Goal: Find specific page/section

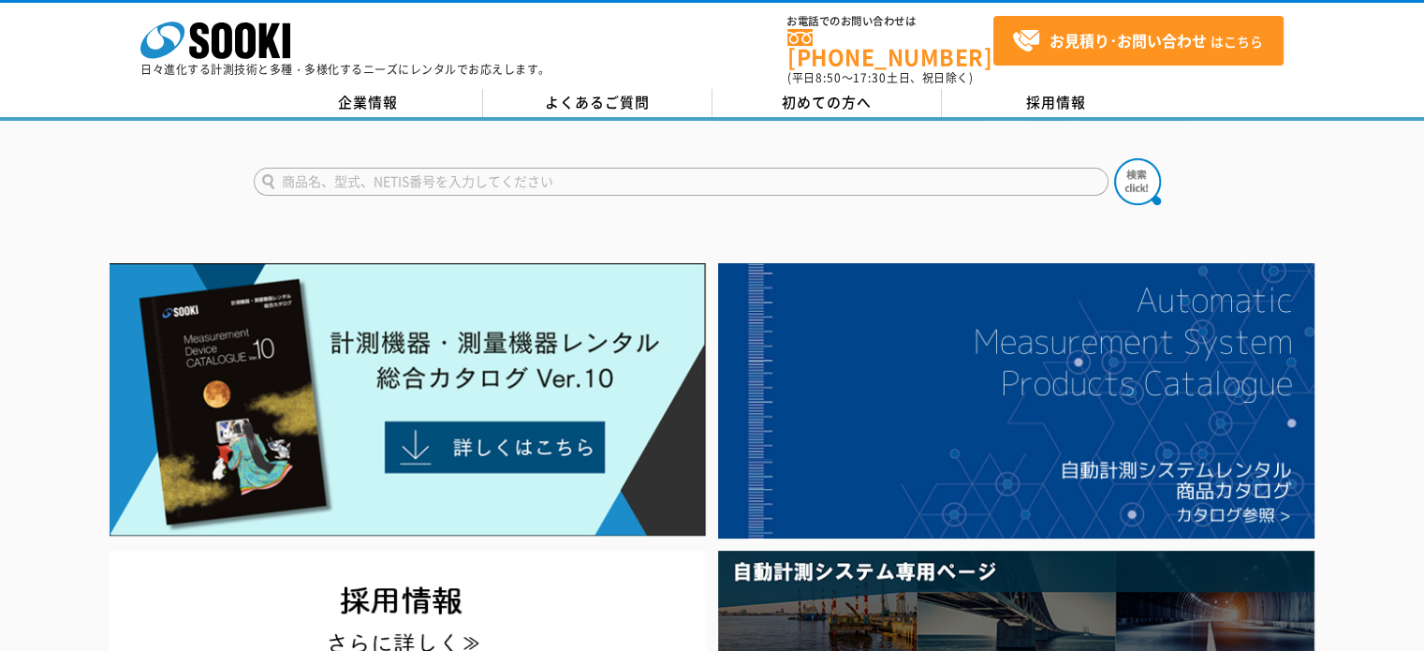
click at [465, 170] on input "text" at bounding box center [681, 182] width 855 height 28
paste input "DCA-45LSKE-D2"
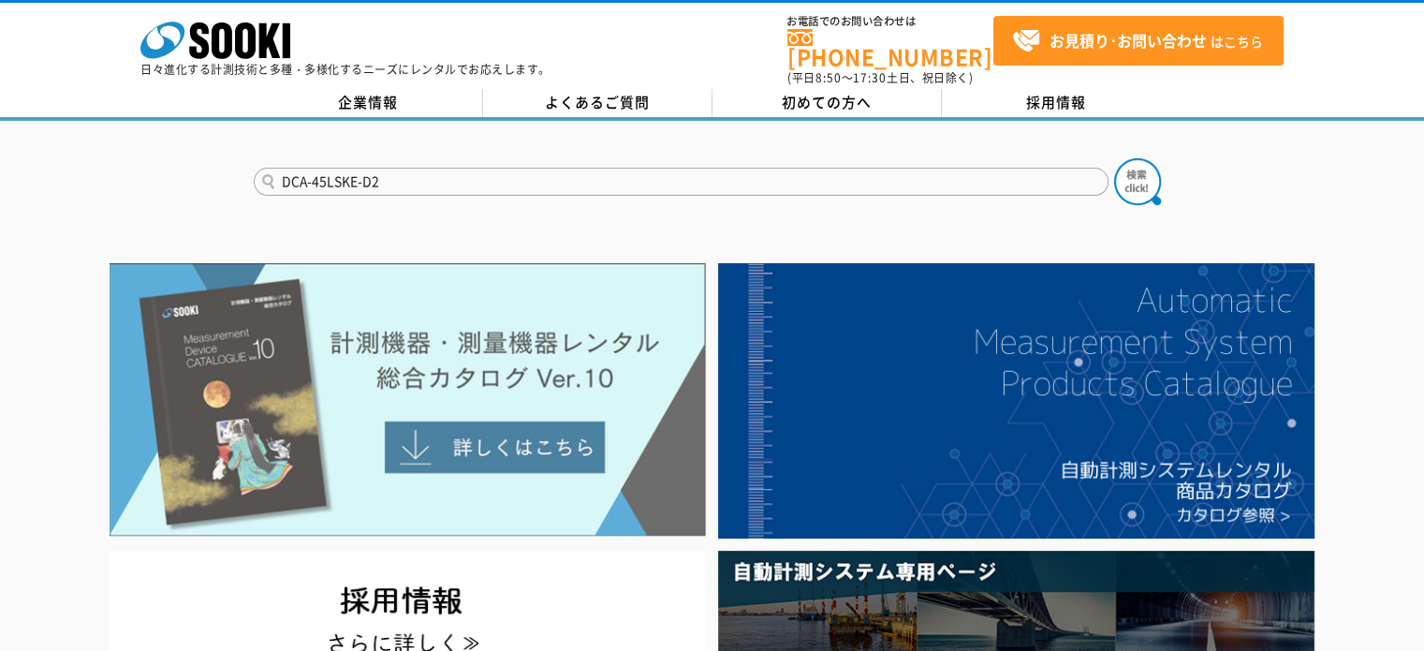
type input "DCA-45LSKE-D2"
click at [1114, 158] on button at bounding box center [1137, 181] width 47 height 47
